Goal: Transaction & Acquisition: Purchase product/service

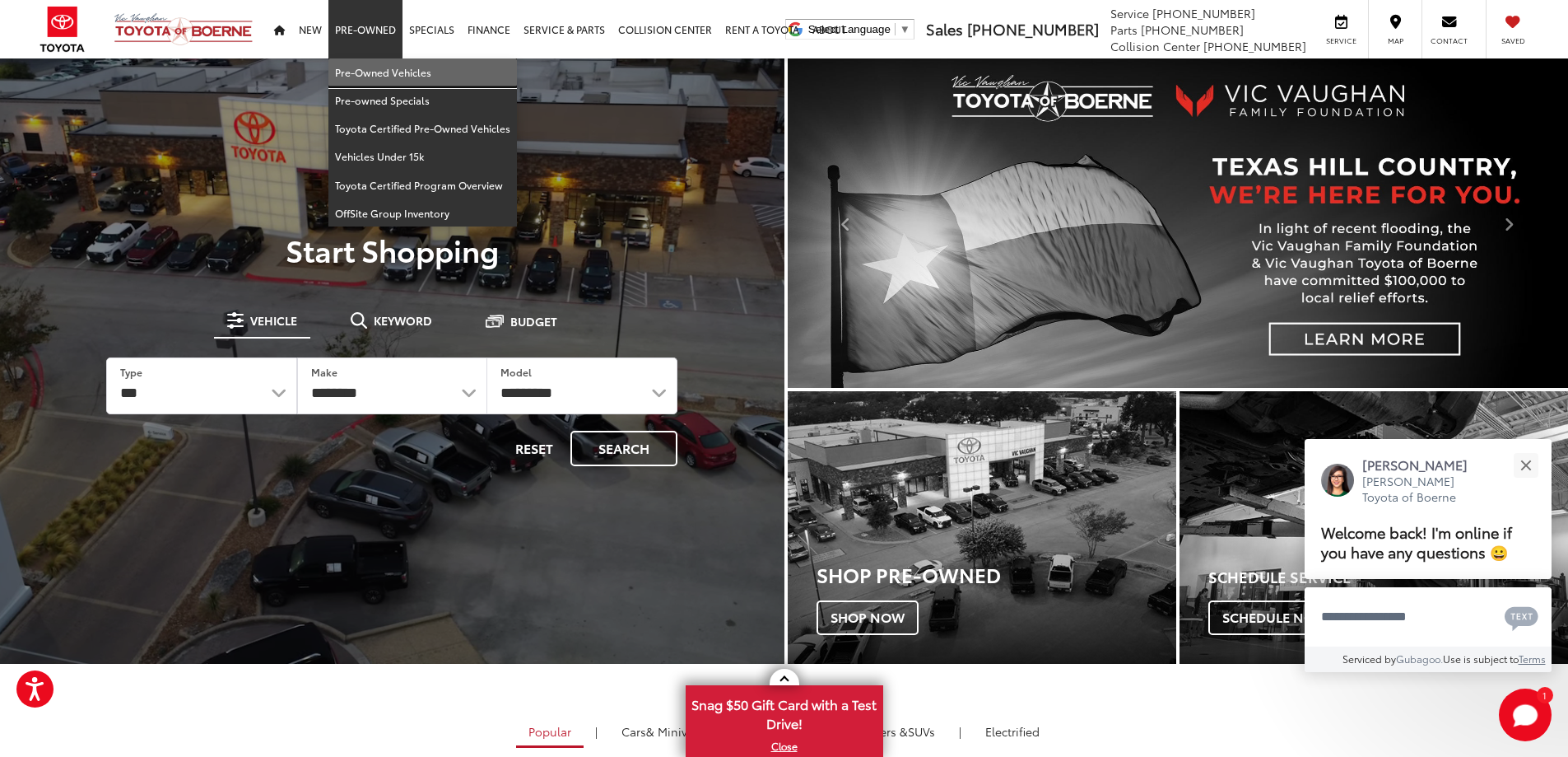
click at [376, 66] on link "Pre-Owned Vehicles" at bounding box center [422, 72] width 188 height 28
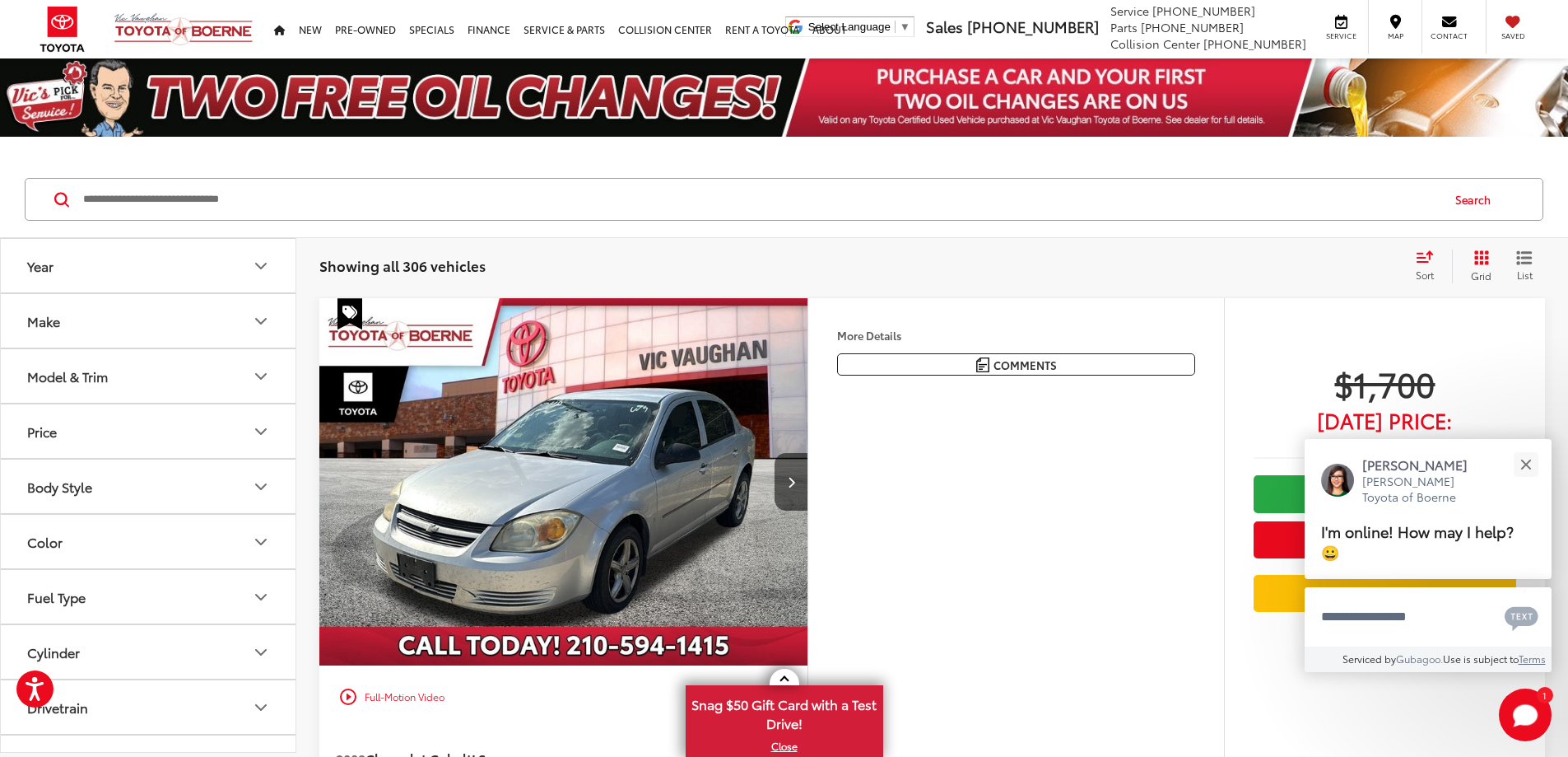
click at [1531, 456] on button "Close" at bounding box center [1525, 464] width 35 height 35
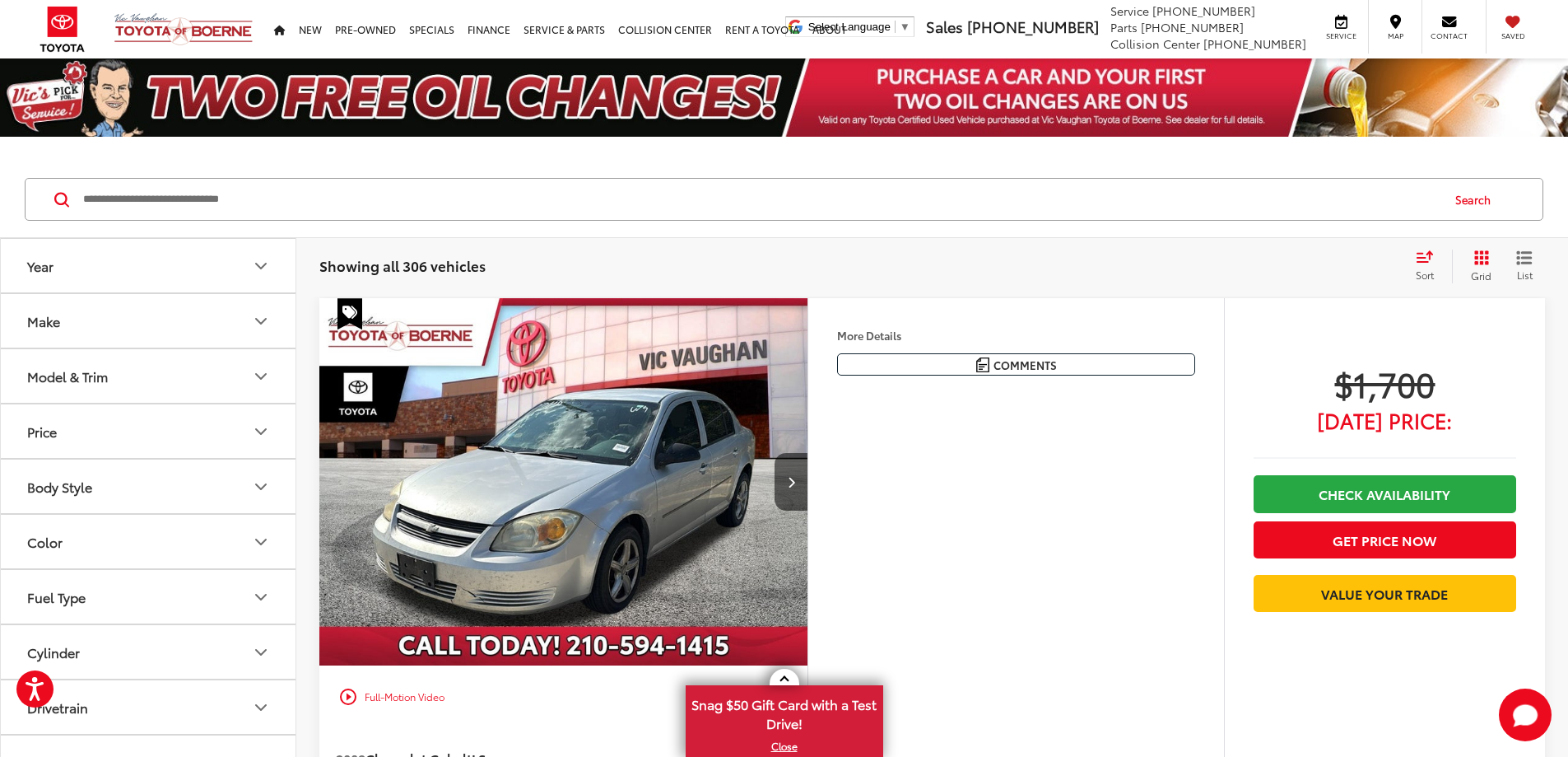
scroll to position [187, 0]
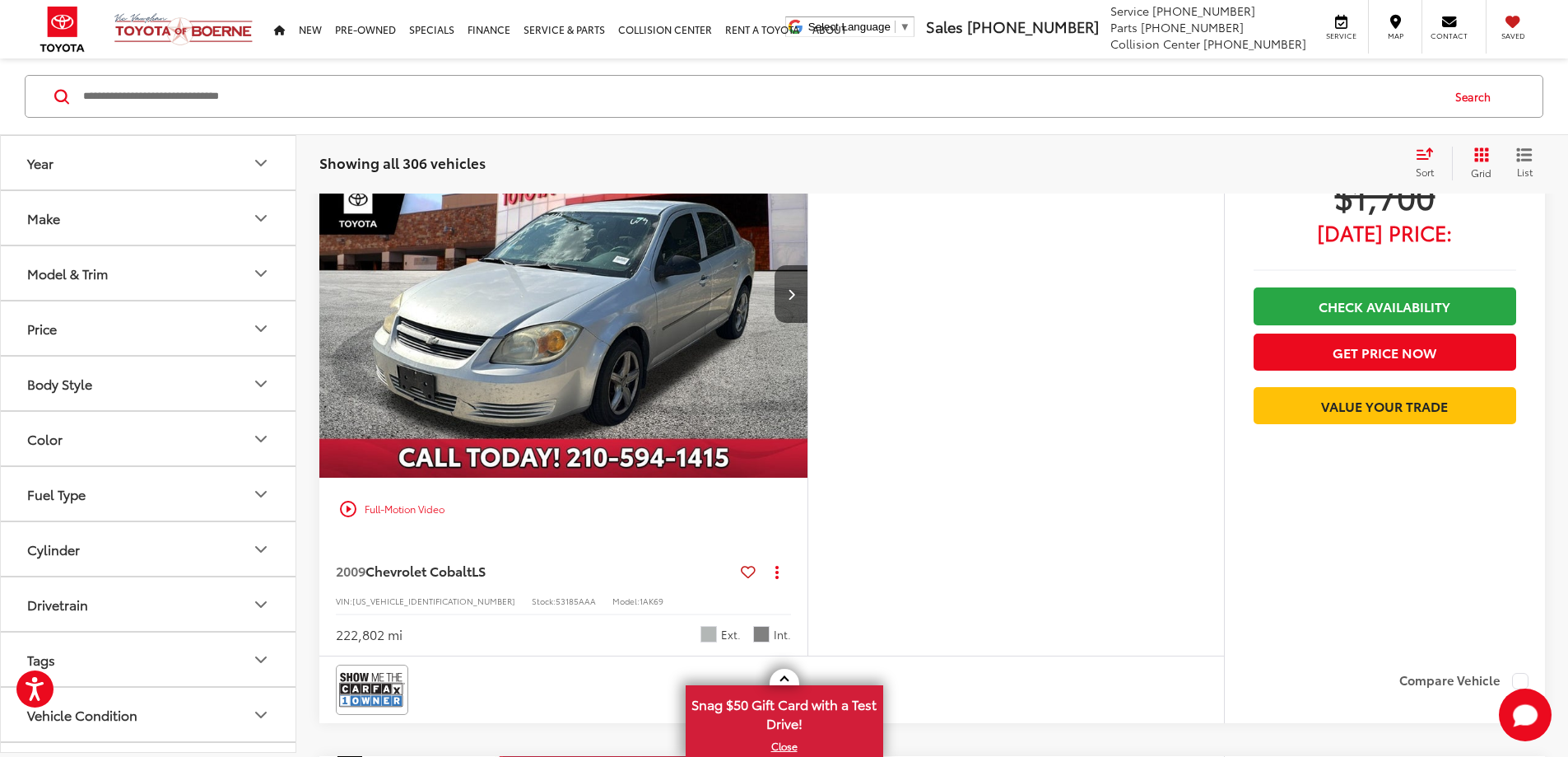
click at [1422, 150] on icon "Select sort value" at bounding box center [1424, 154] width 15 height 10
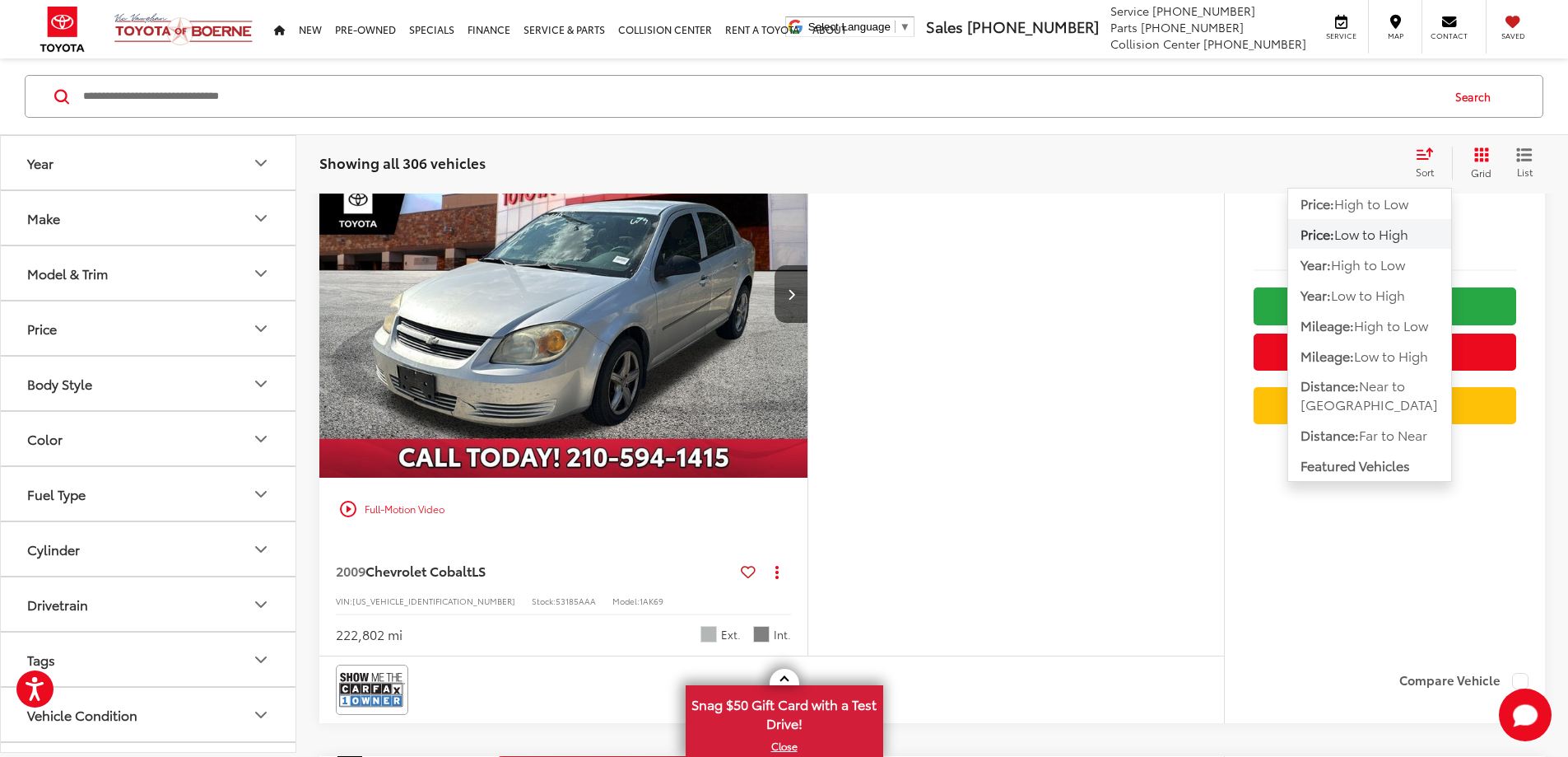
click at [1395, 240] on span "Low to High" at bounding box center [1371, 233] width 74 height 19
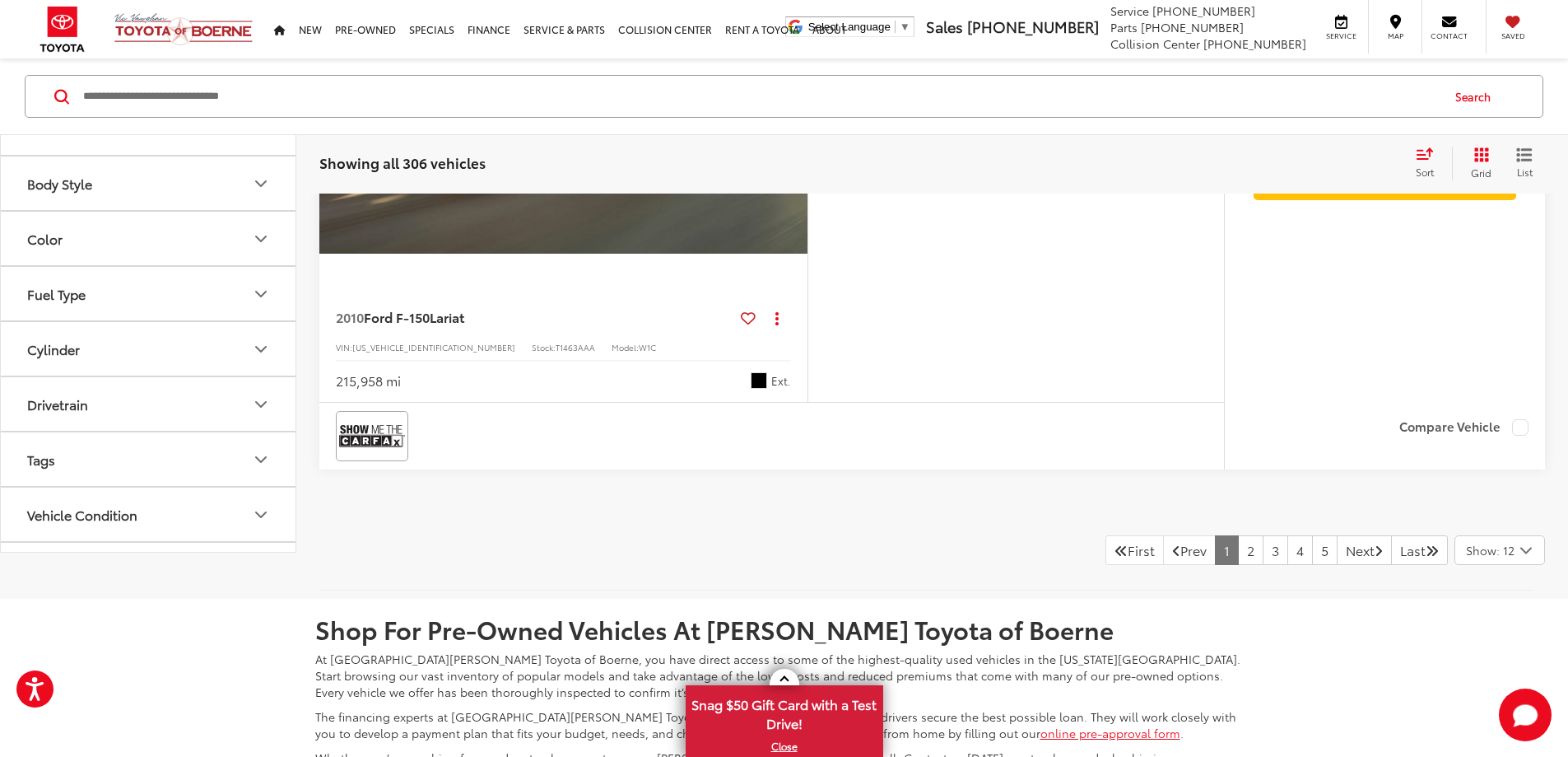
scroll to position [7445, 0]
